Goal: Task Accomplishment & Management: Complete application form

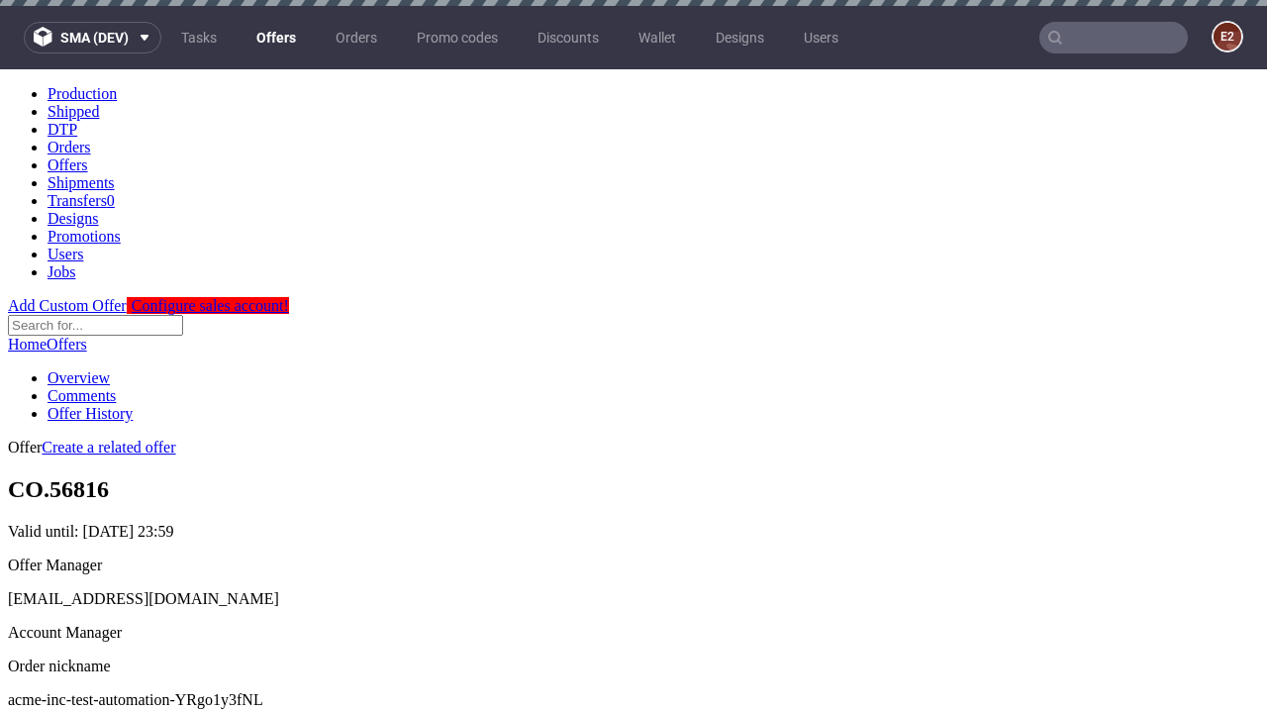
scroll to position [6, 0]
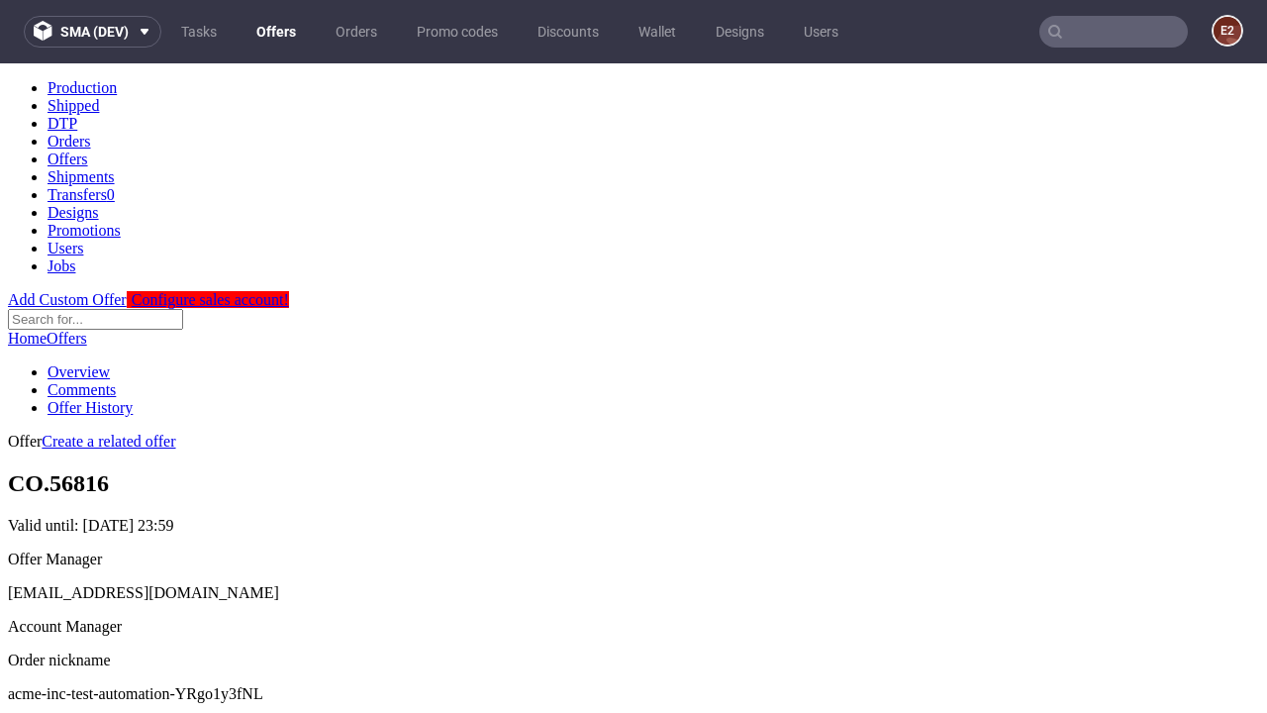
scroll to position [675, 0]
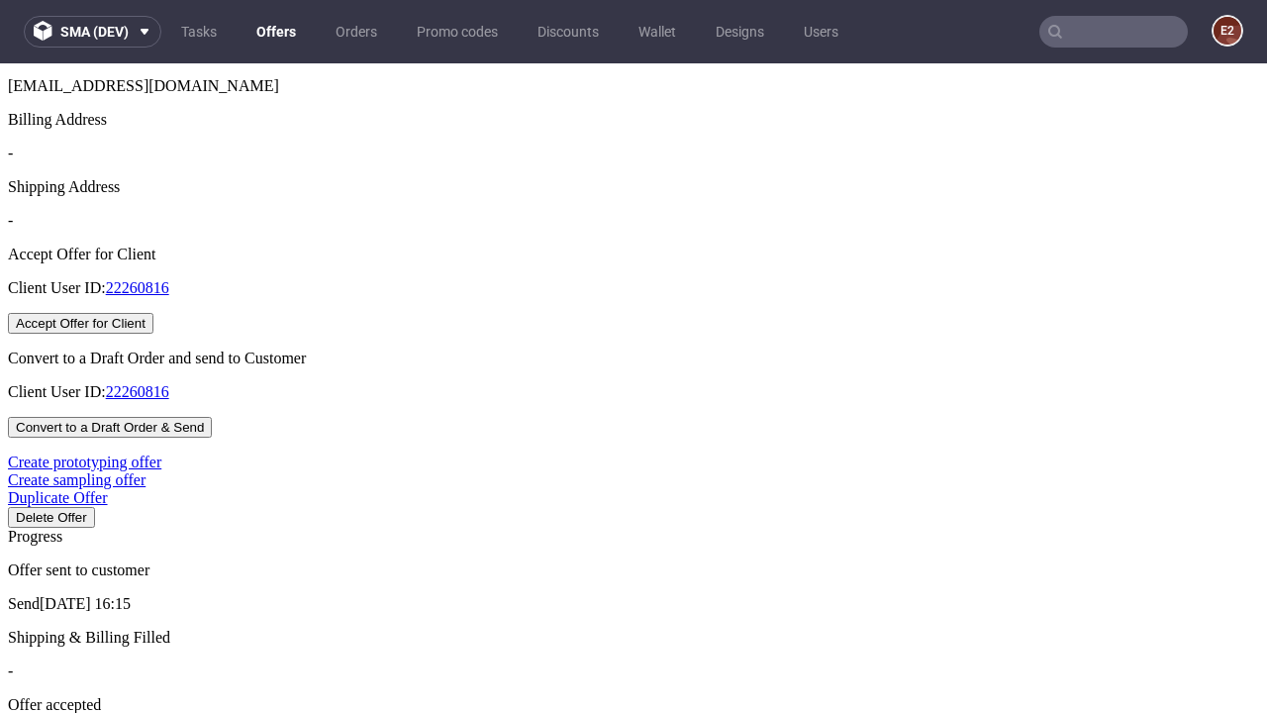
click at [153, 334] on button "Accept Offer for Client" at bounding box center [81, 323] width 146 height 21
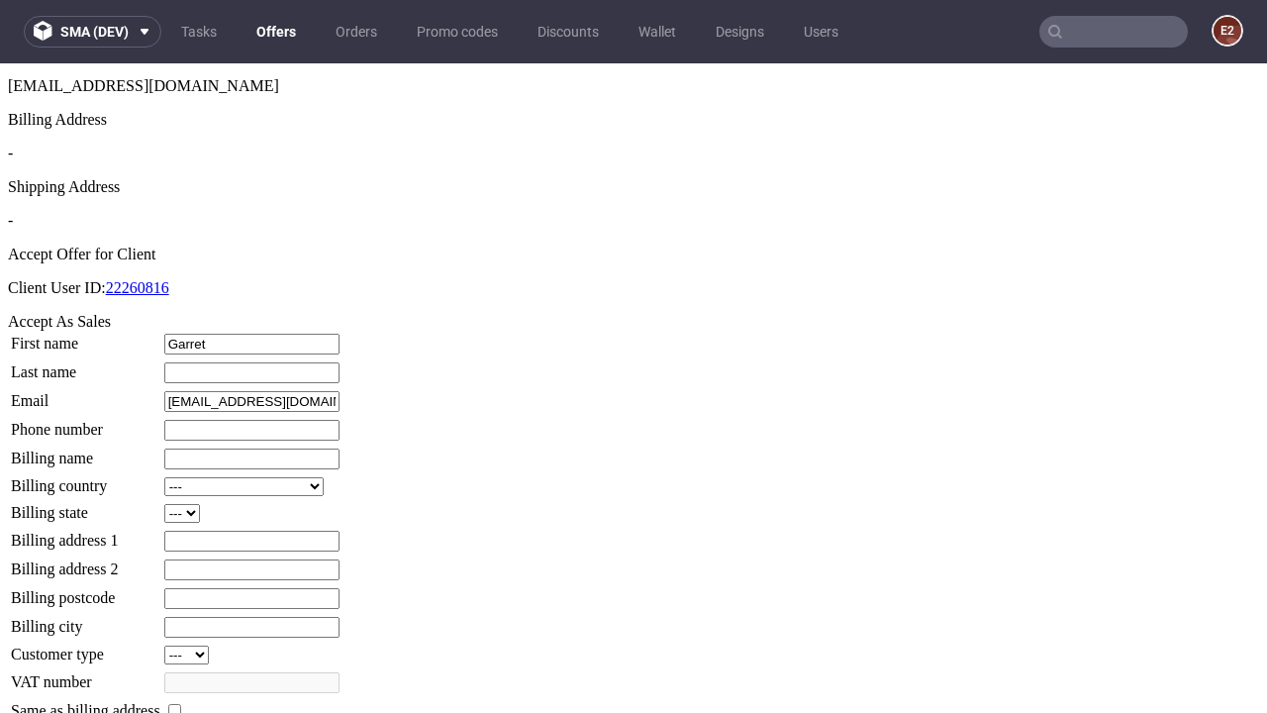
type input "Garret"
type input "[PERSON_NAME]"
type input "1509813888"
type input "Mariane75"
select select "13"
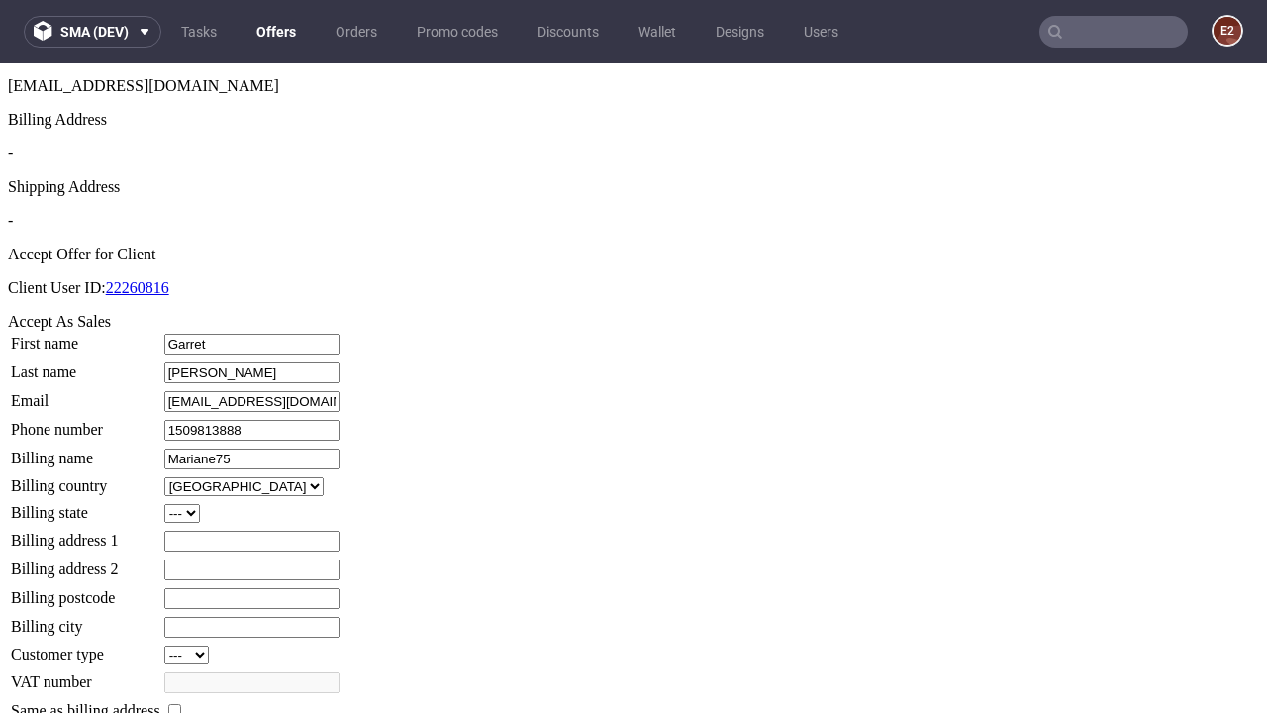
type input "Mariane75"
type input "[STREET_ADDRESS]"
select select "132"
type input "[STREET_ADDRESS]"
type input "CI48 5QD"
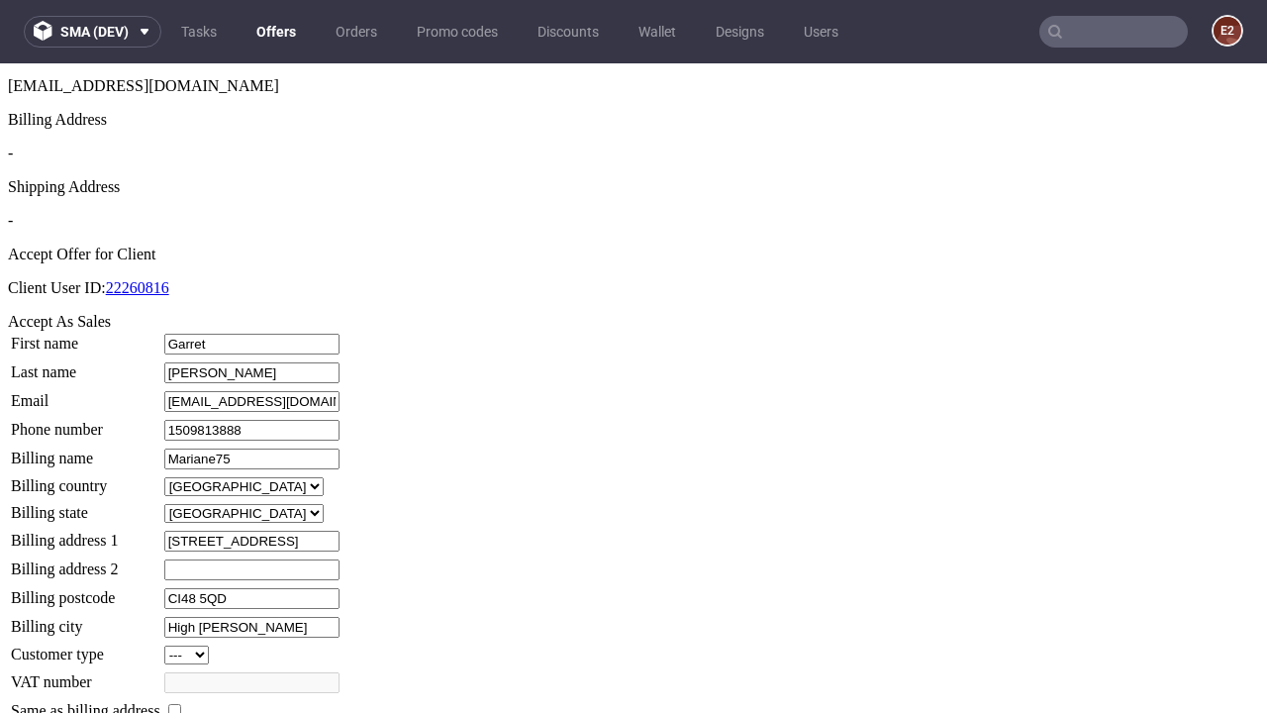
type input "High [PERSON_NAME]"
click at [181, 704] on input "checkbox" at bounding box center [174, 710] width 13 height 13
checkbox input "true"
type input "Mariane75"
select select "13"
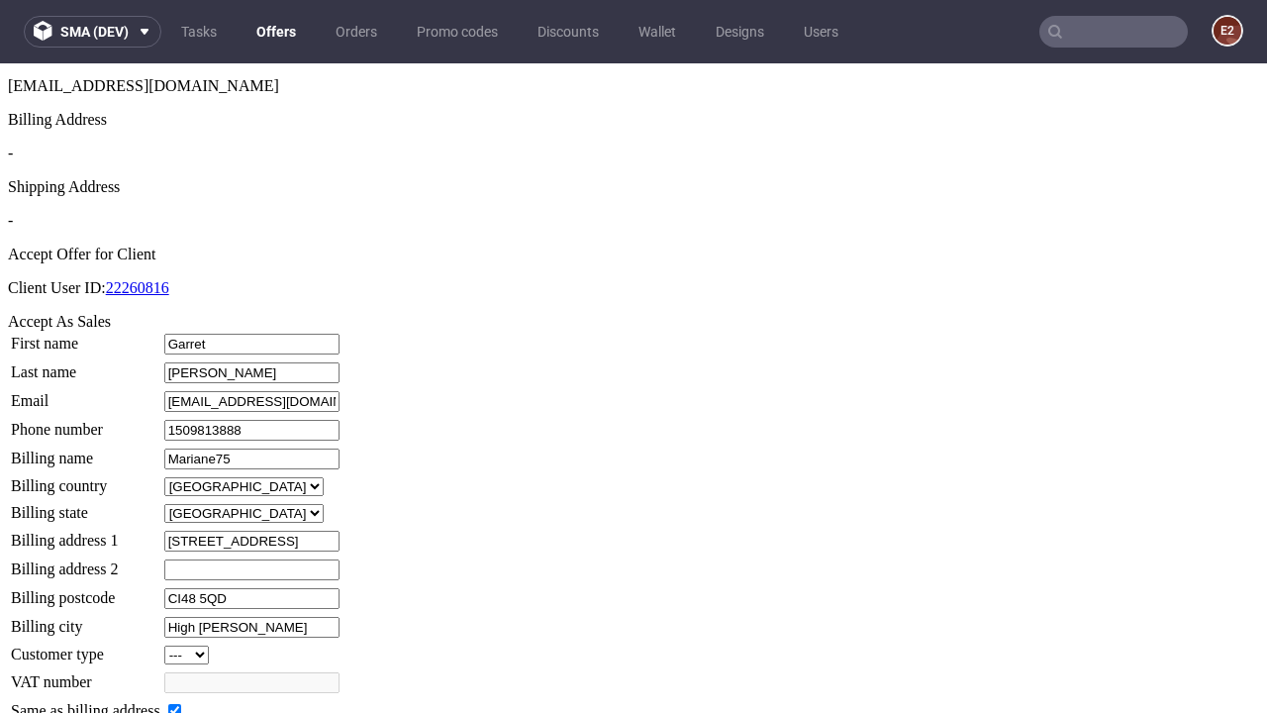
type input "[STREET_ADDRESS]"
type input "CI48 5QD"
type input "High [PERSON_NAME]"
select select "132"
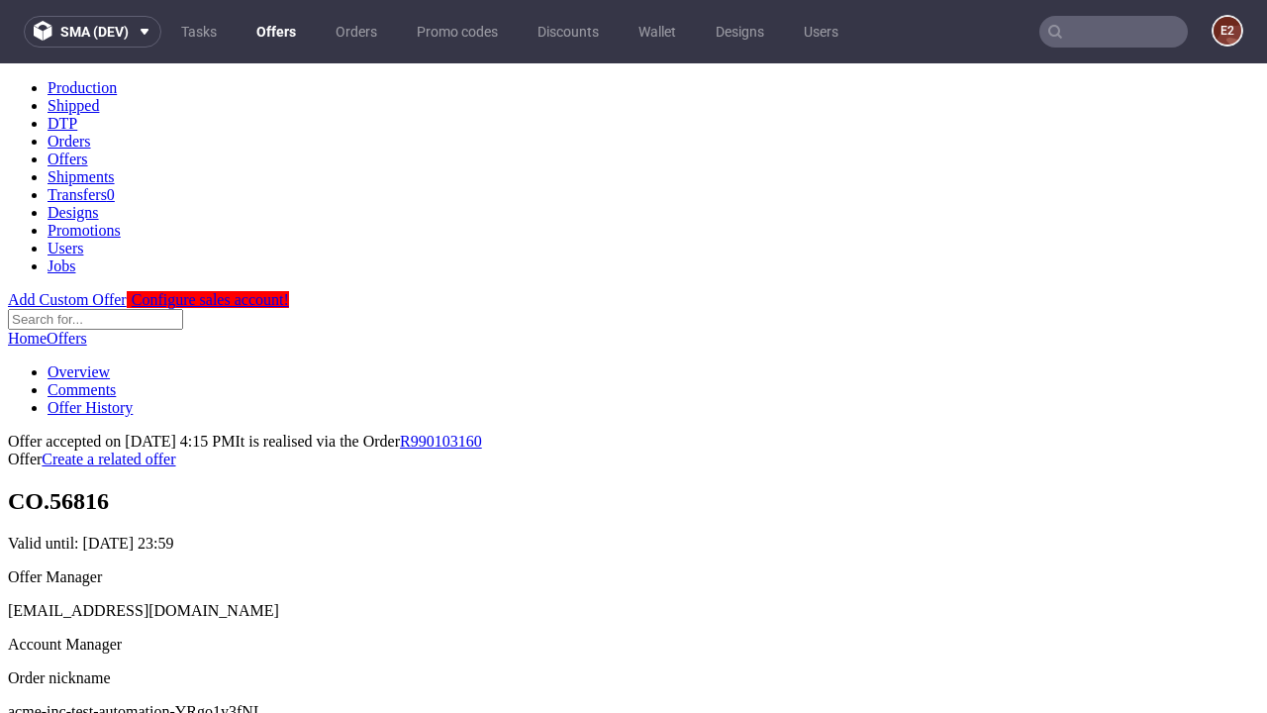
scroll to position [0, 0]
